Goal: Task Accomplishment & Management: Manage account settings

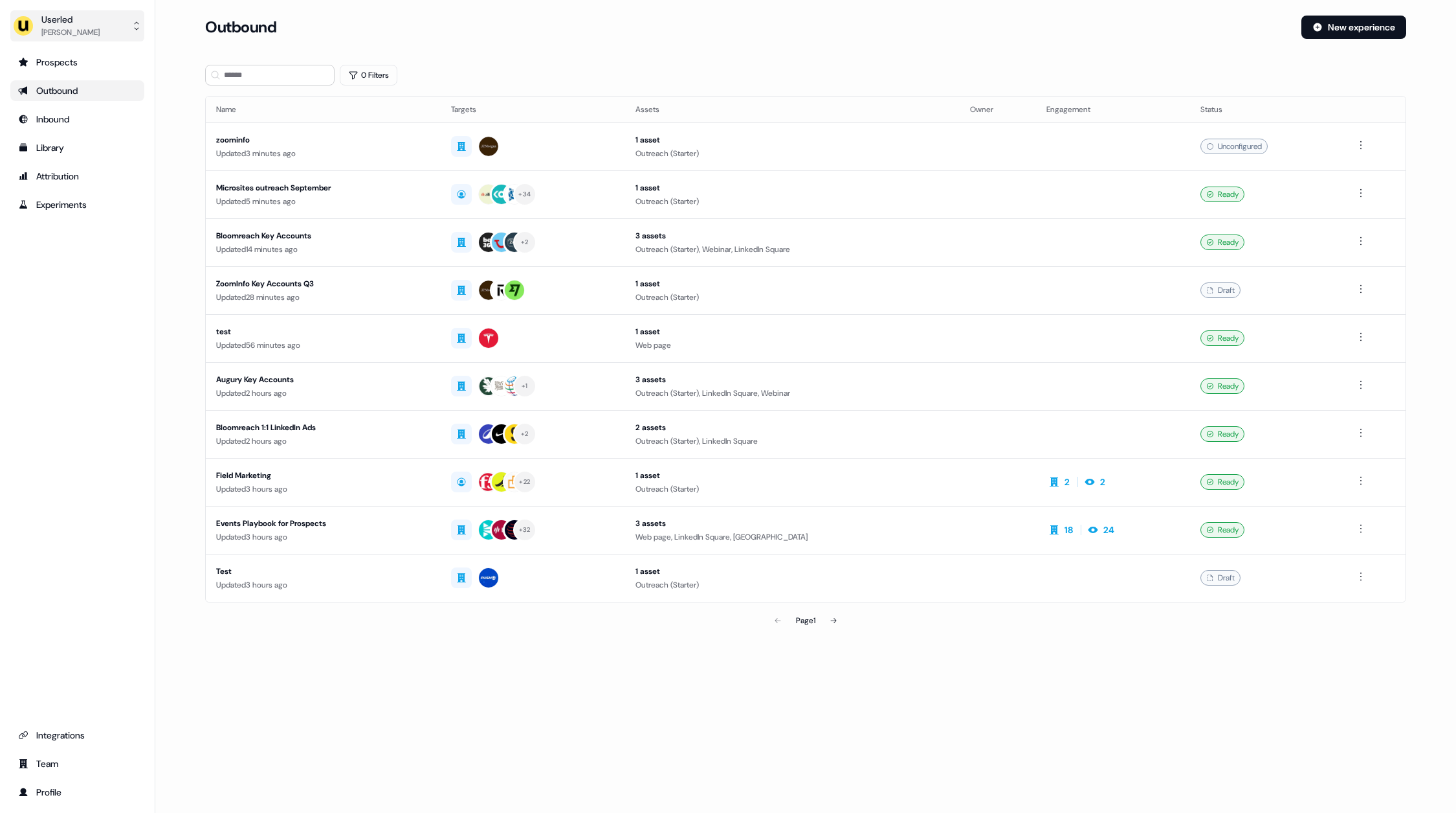
click at [84, 29] on div "[PERSON_NAME]" at bounding box center [70, 32] width 58 height 13
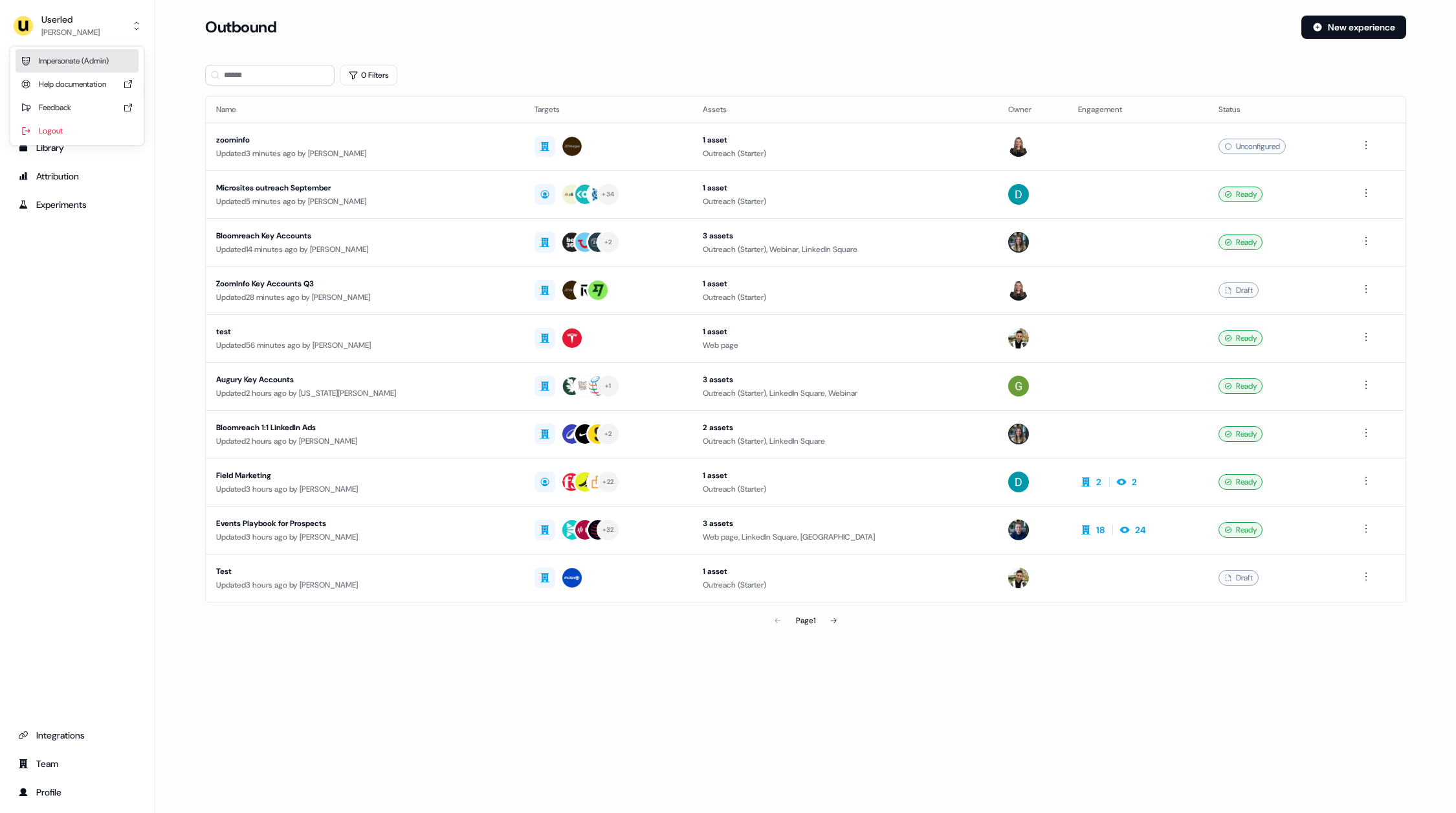
click at [90, 51] on div "Impersonate (Admin)" at bounding box center [77, 61] width 123 height 23
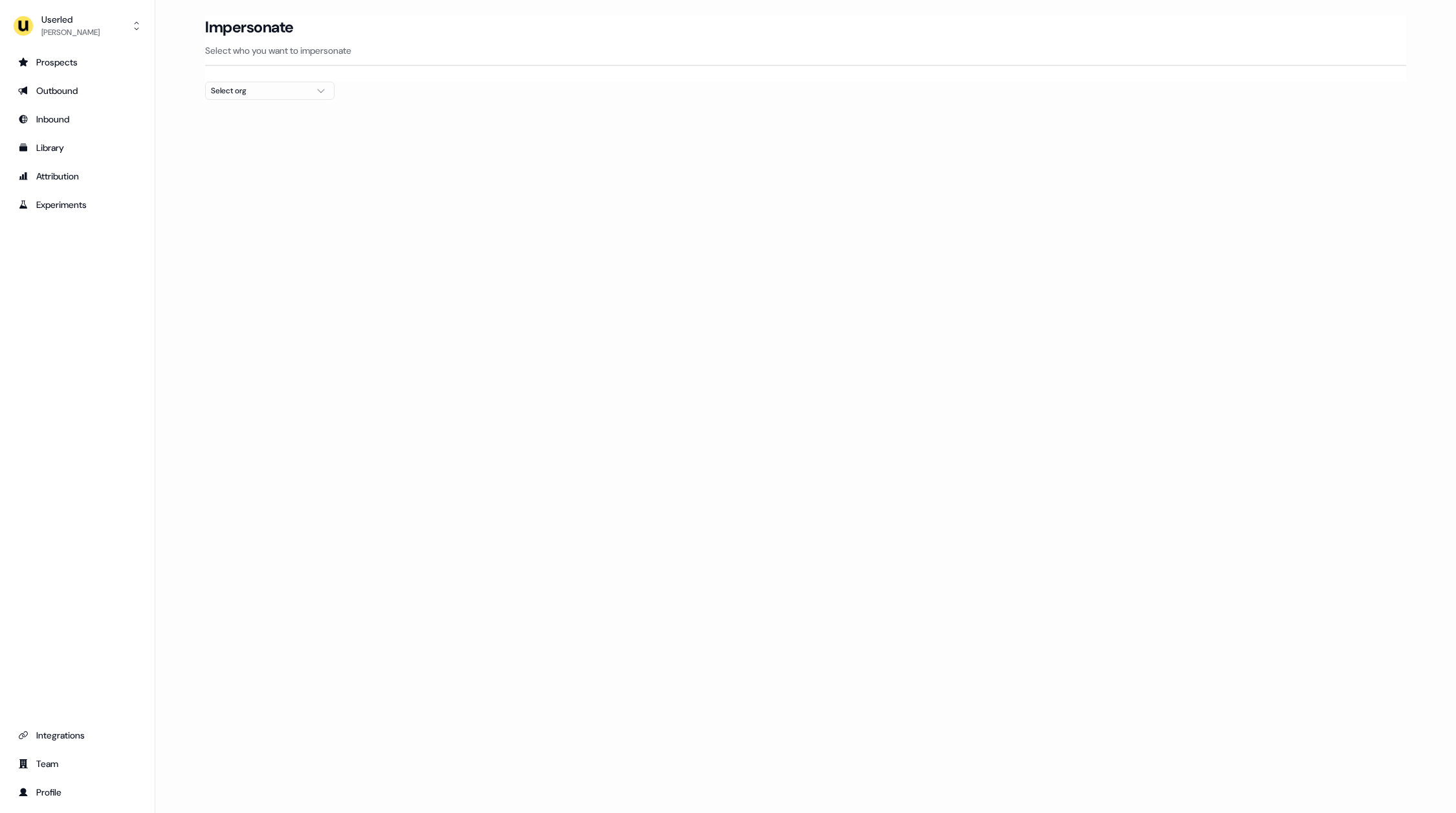
click at [236, 91] on div "Select org" at bounding box center [259, 91] width 97 height 13
type input "****"
click at [251, 137] on div "[PERSON_NAME] People" at bounding box center [270, 137] width 128 height 21
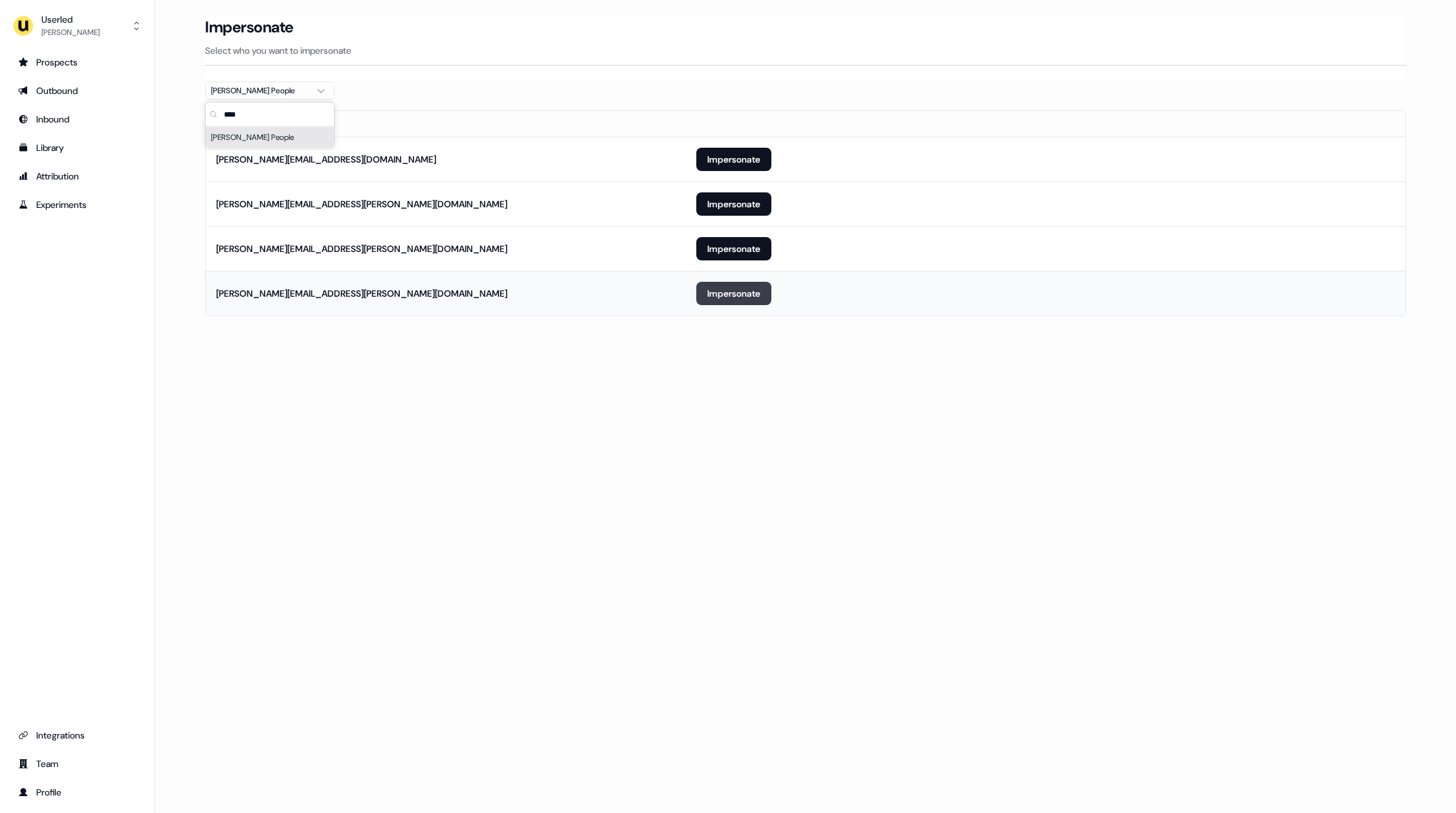
click at [723, 294] on button "Impersonate" at bounding box center [734, 293] width 75 height 23
